Goal: Transaction & Acquisition: Purchase product/service

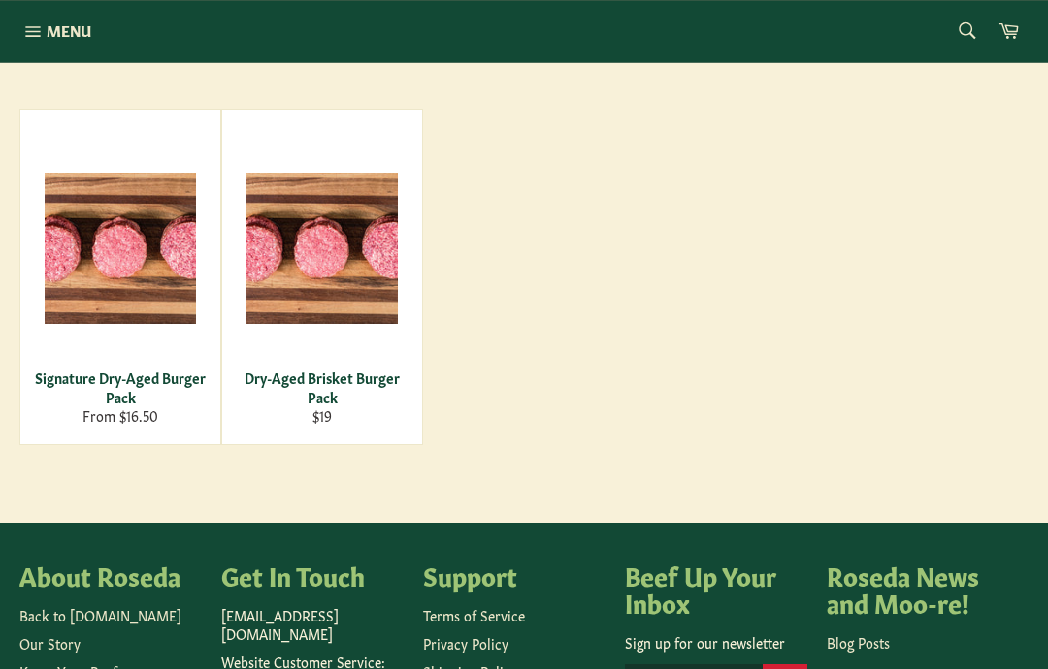
scroll to position [301, 0]
click at [341, 395] on div "Dry-Aged Brisket Burger Pack" at bounding box center [323, 388] width 176 height 38
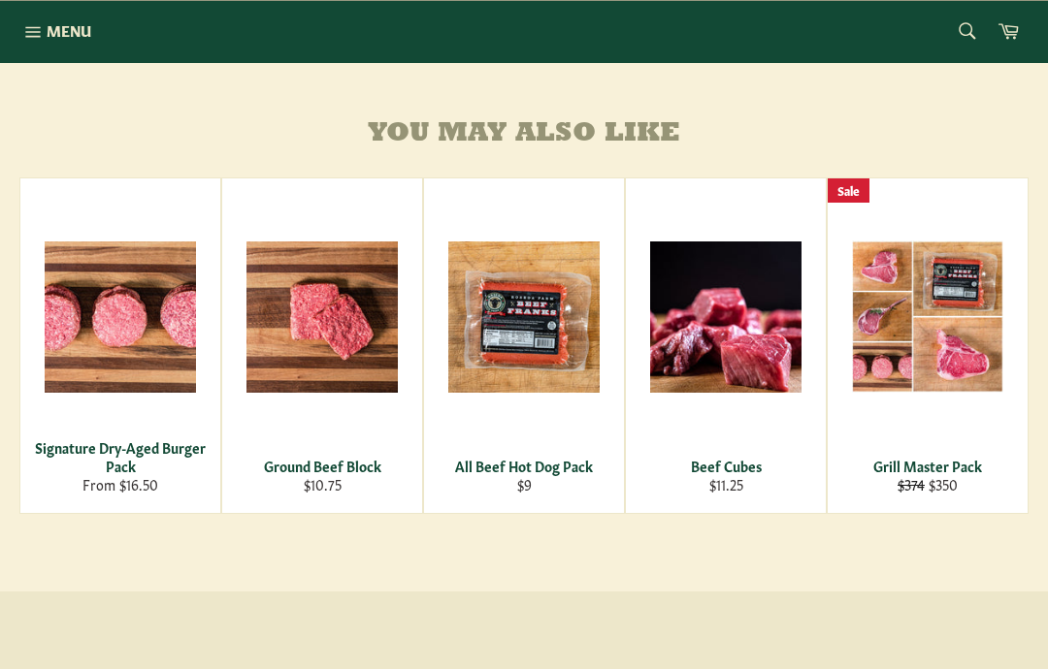
scroll to position [1248, 0]
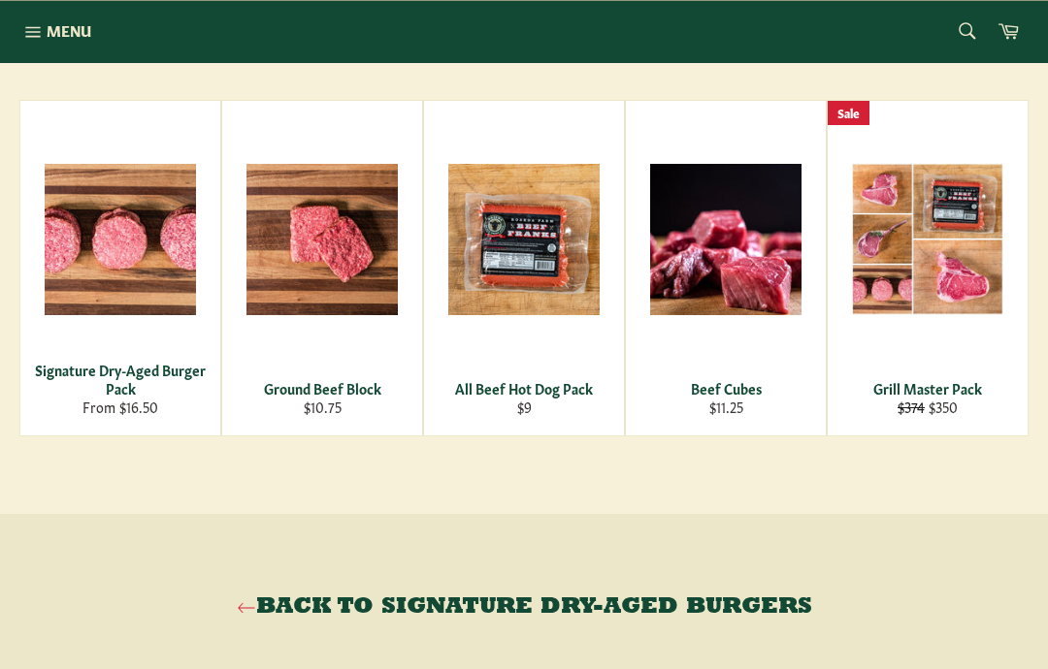
click at [969, 277] on span "View" at bounding box center [927, 270] width 124 height 49
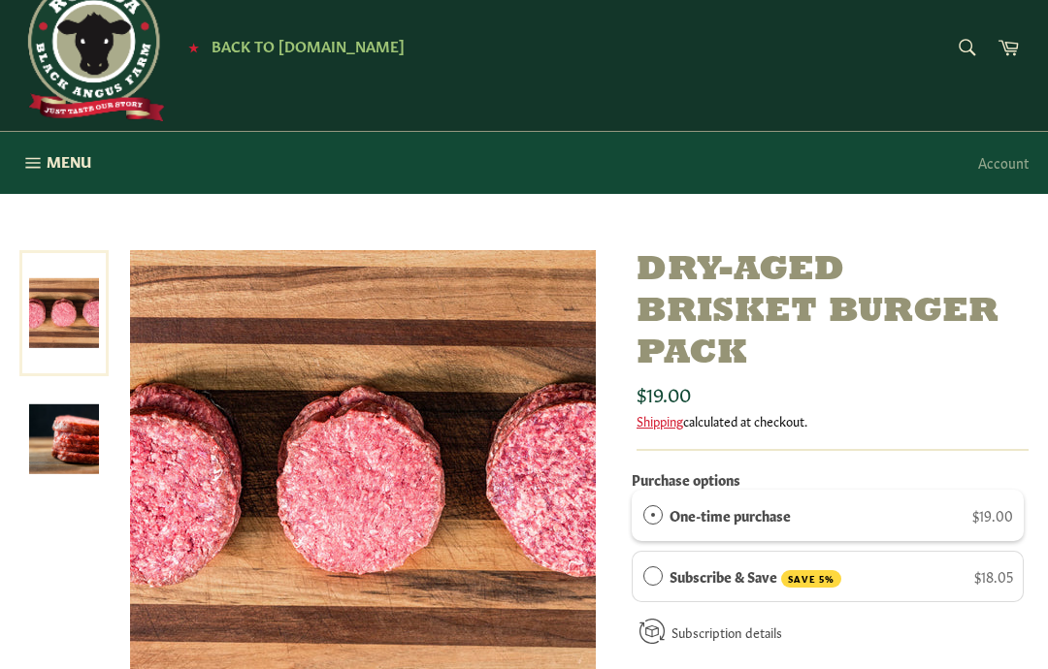
scroll to position [0, 0]
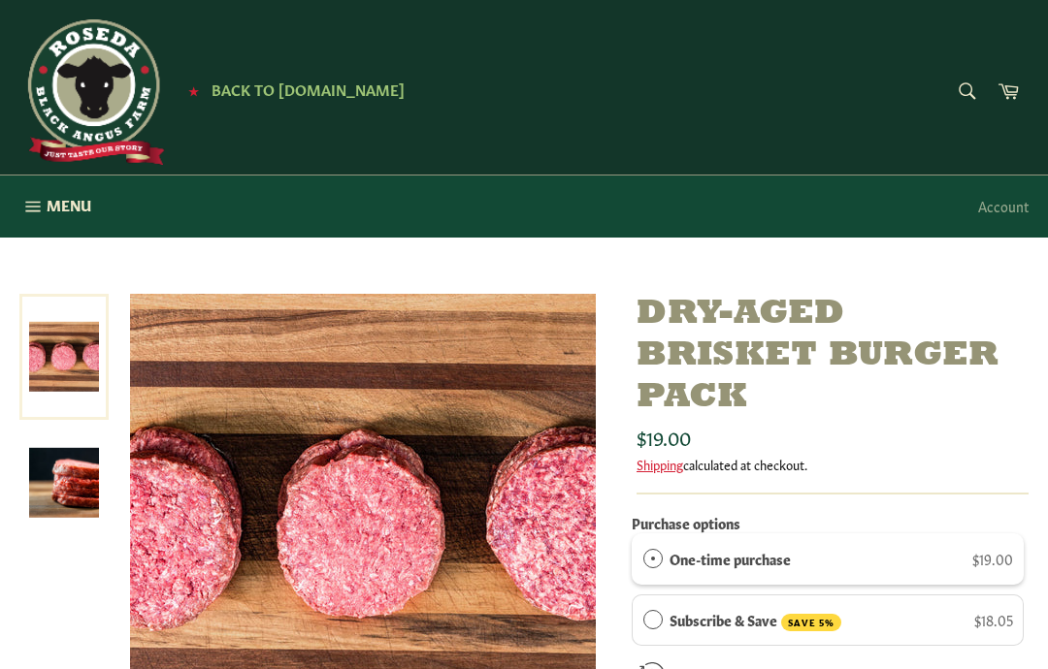
click at [62, 200] on span "Menu" at bounding box center [69, 205] width 45 height 20
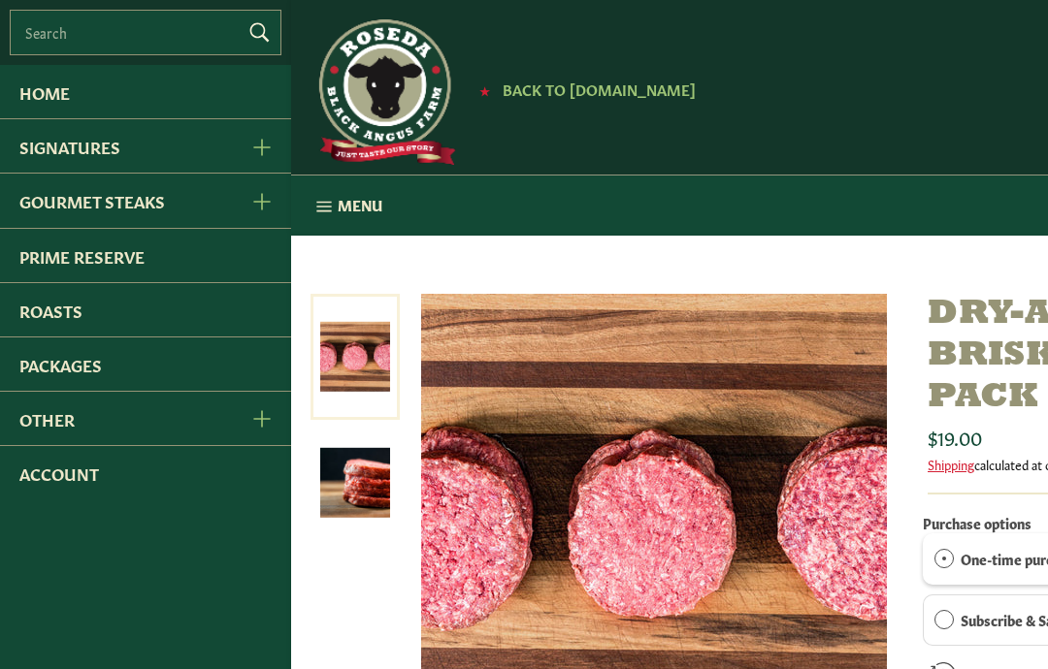
click at [187, 155] on link "Signatures" at bounding box center [115, 145] width 230 height 53
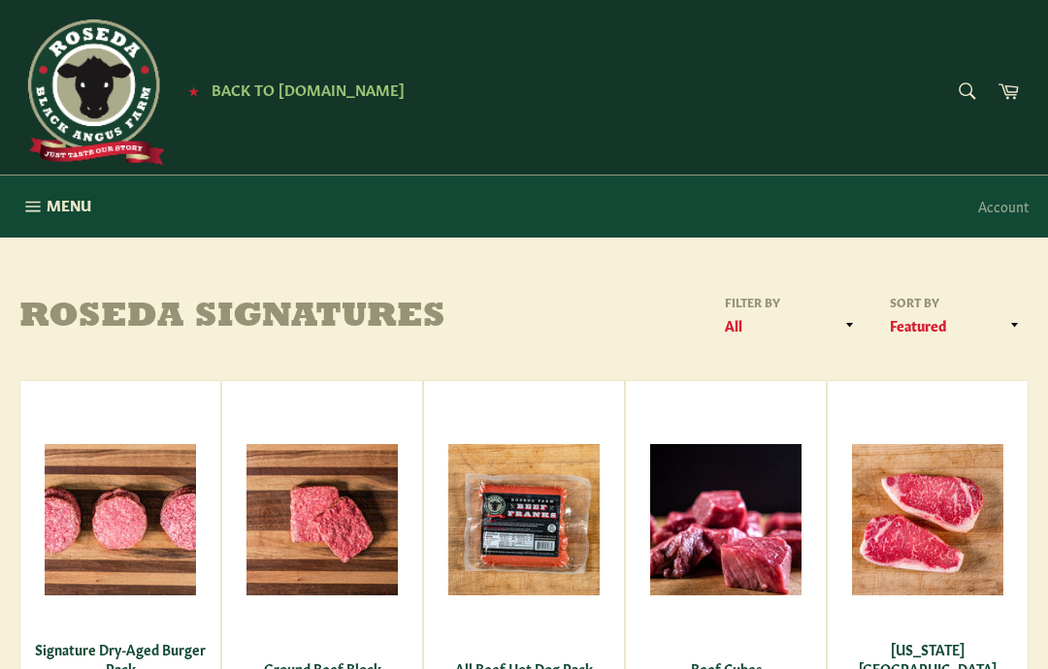
click at [289, 99] on span "Back to [DOMAIN_NAME]" at bounding box center [308, 89] width 193 height 20
